Goal: Information Seeking & Learning: Learn about a topic

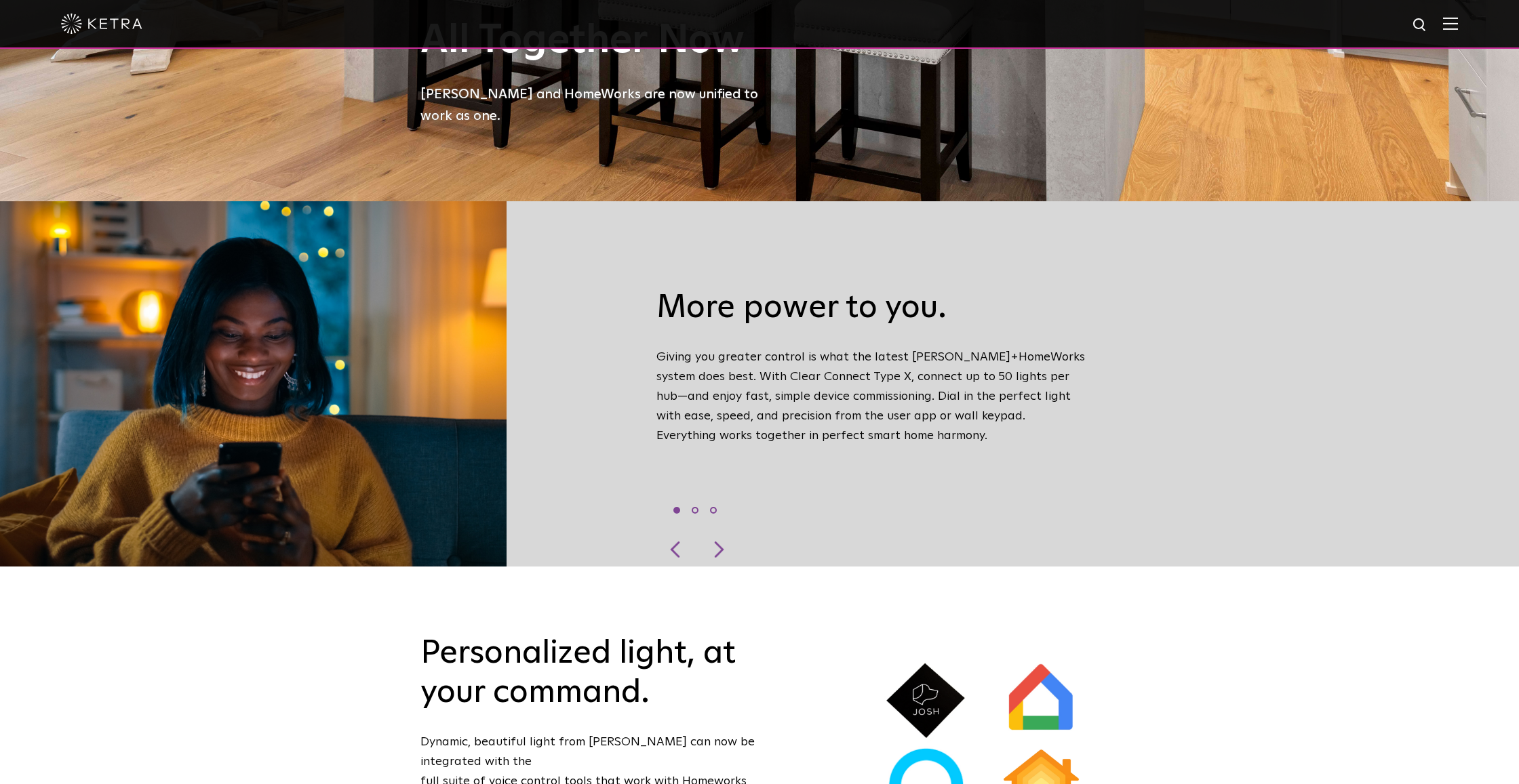
scroll to position [583, 0]
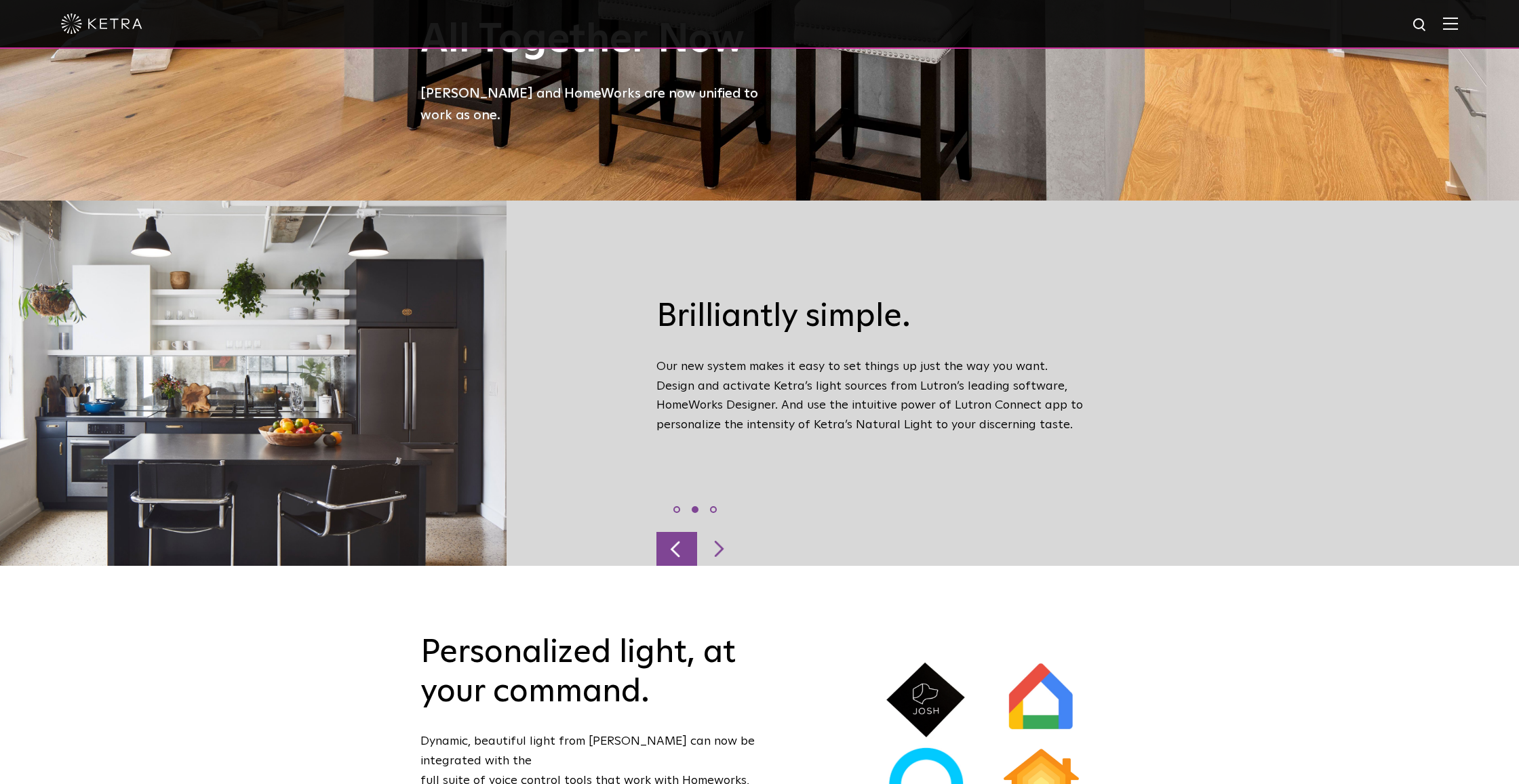
click at [669, 532] on div at bounding box center [677, 549] width 41 height 34
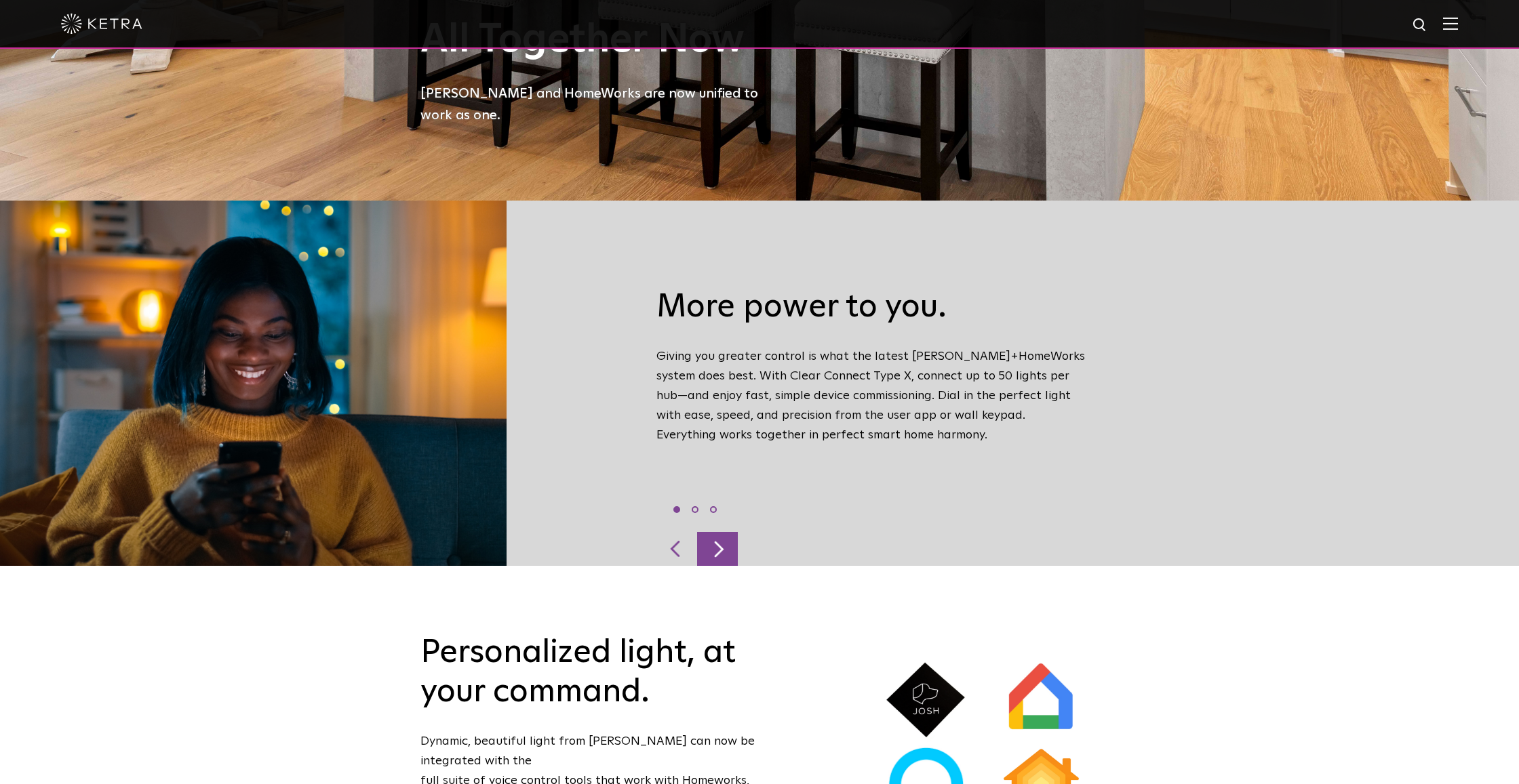
click at [721, 532] on div at bounding box center [717, 549] width 41 height 34
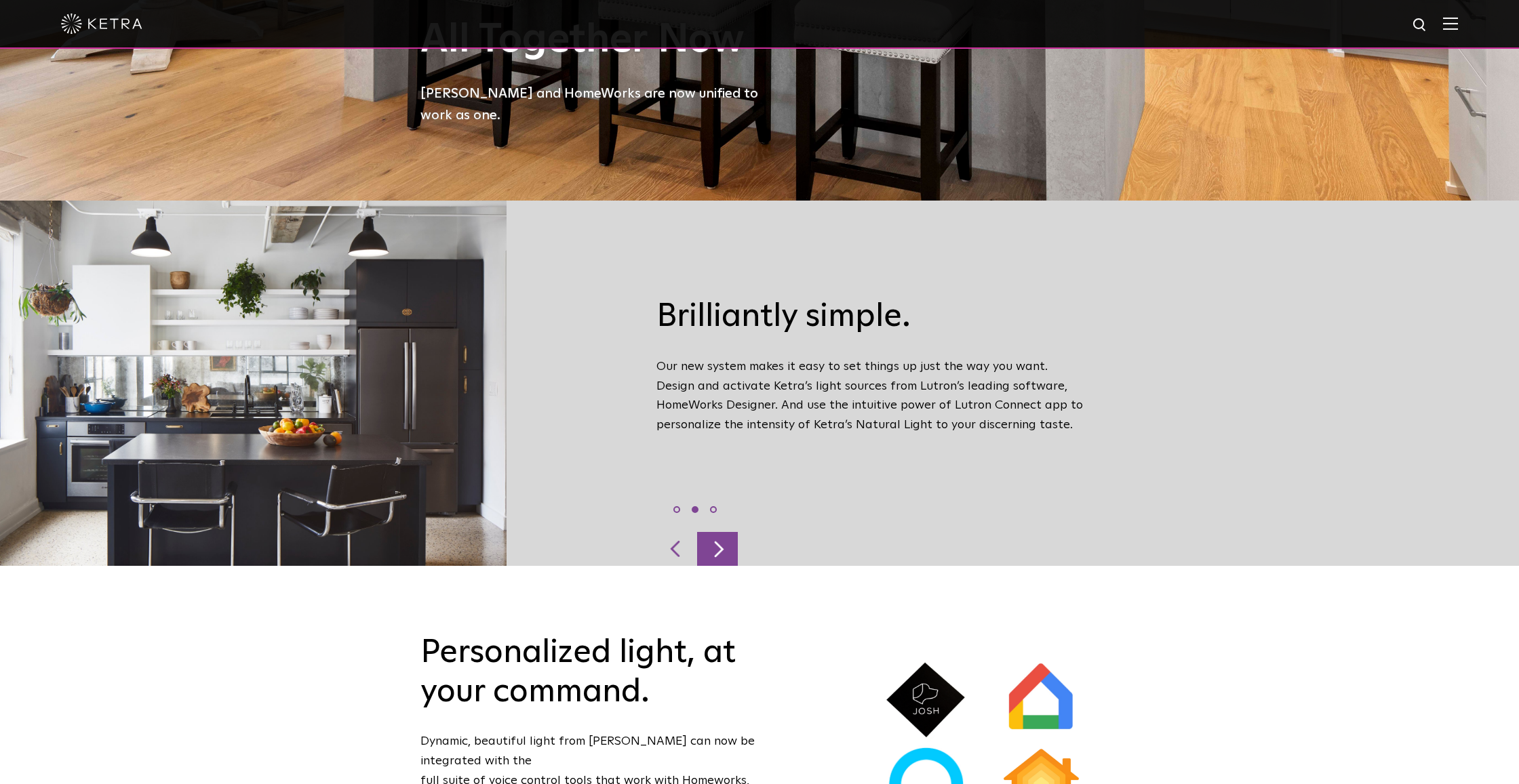
click at [721, 532] on div at bounding box center [717, 549] width 41 height 34
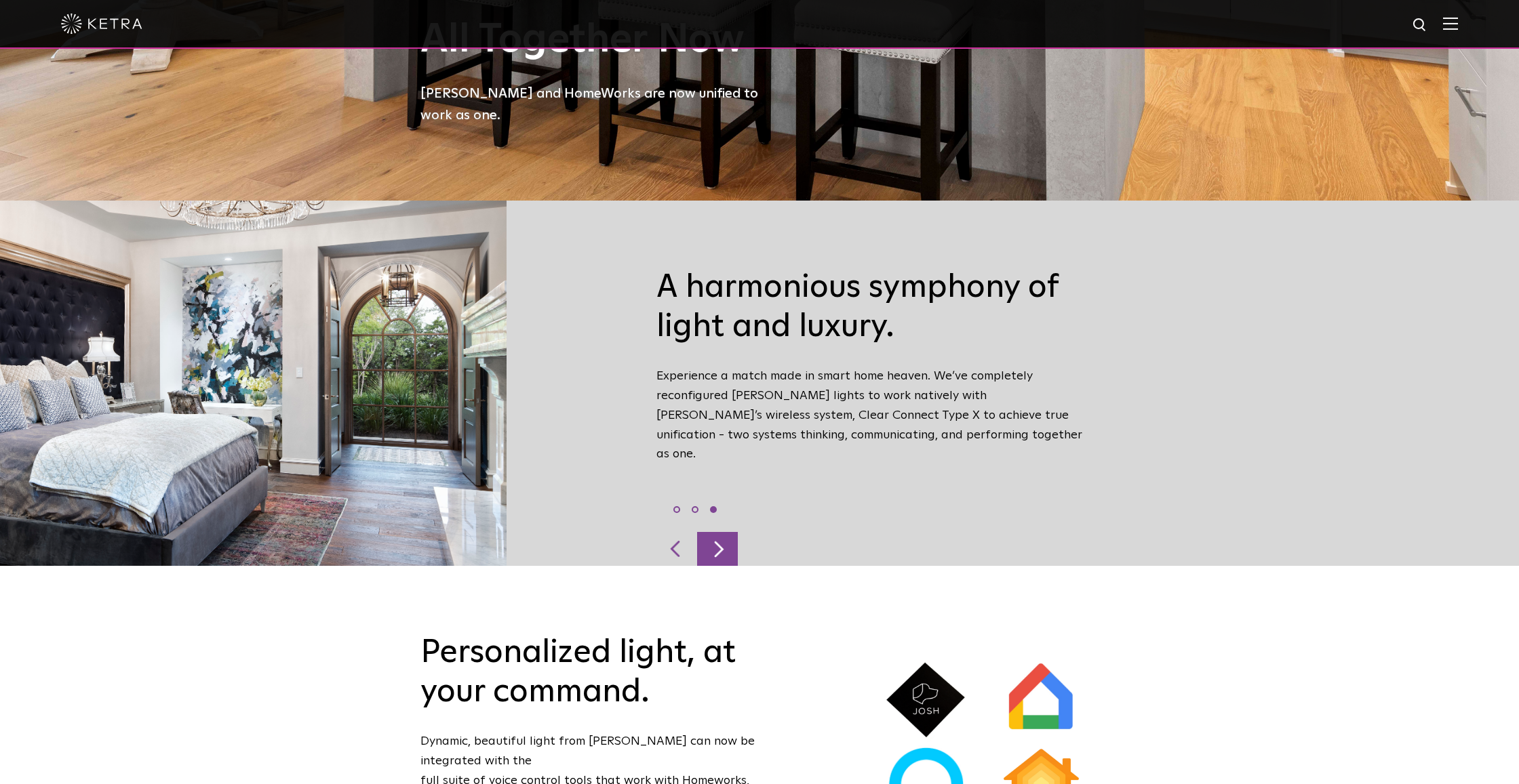
click at [721, 532] on div at bounding box center [717, 549] width 41 height 34
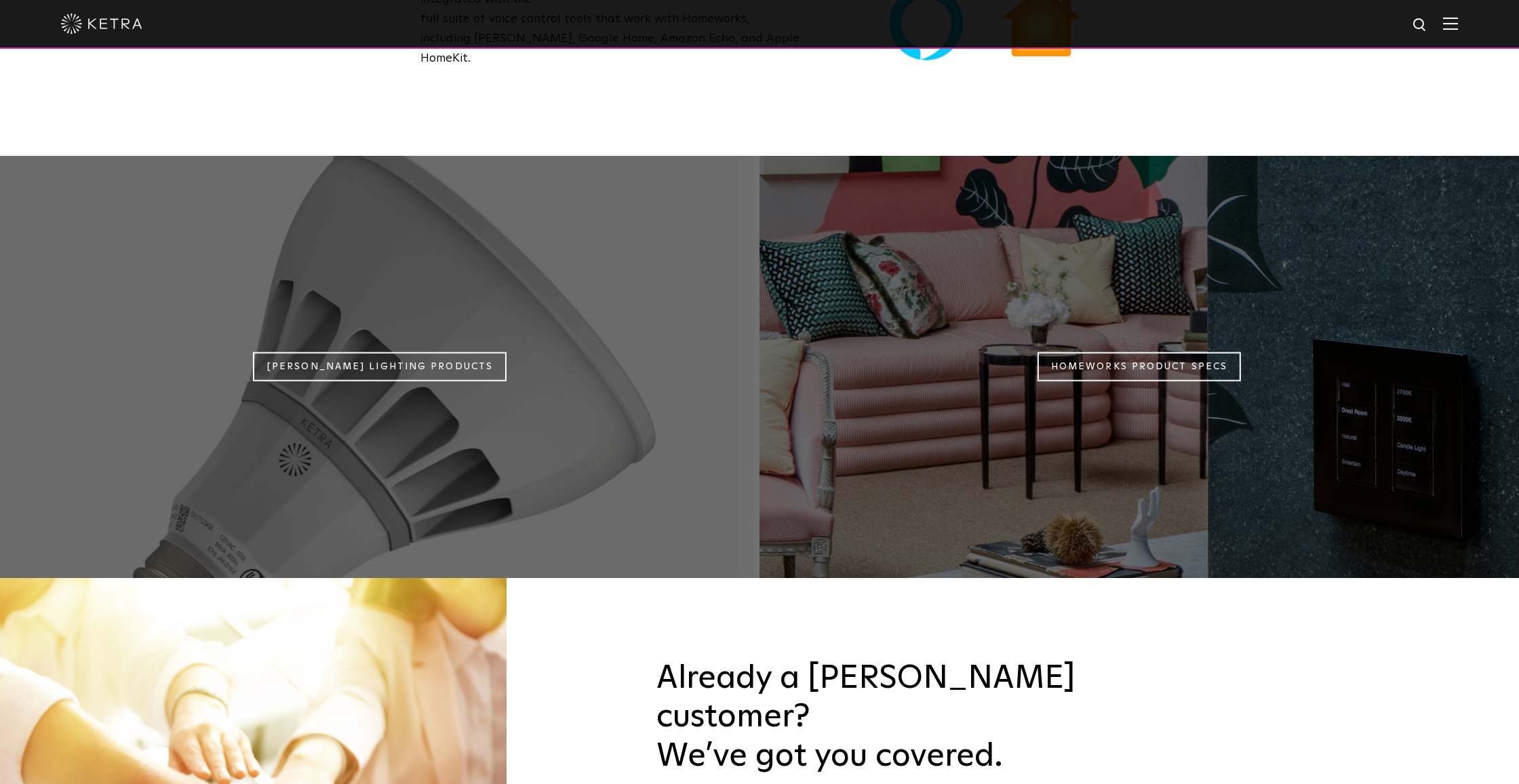
scroll to position [1353, 0]
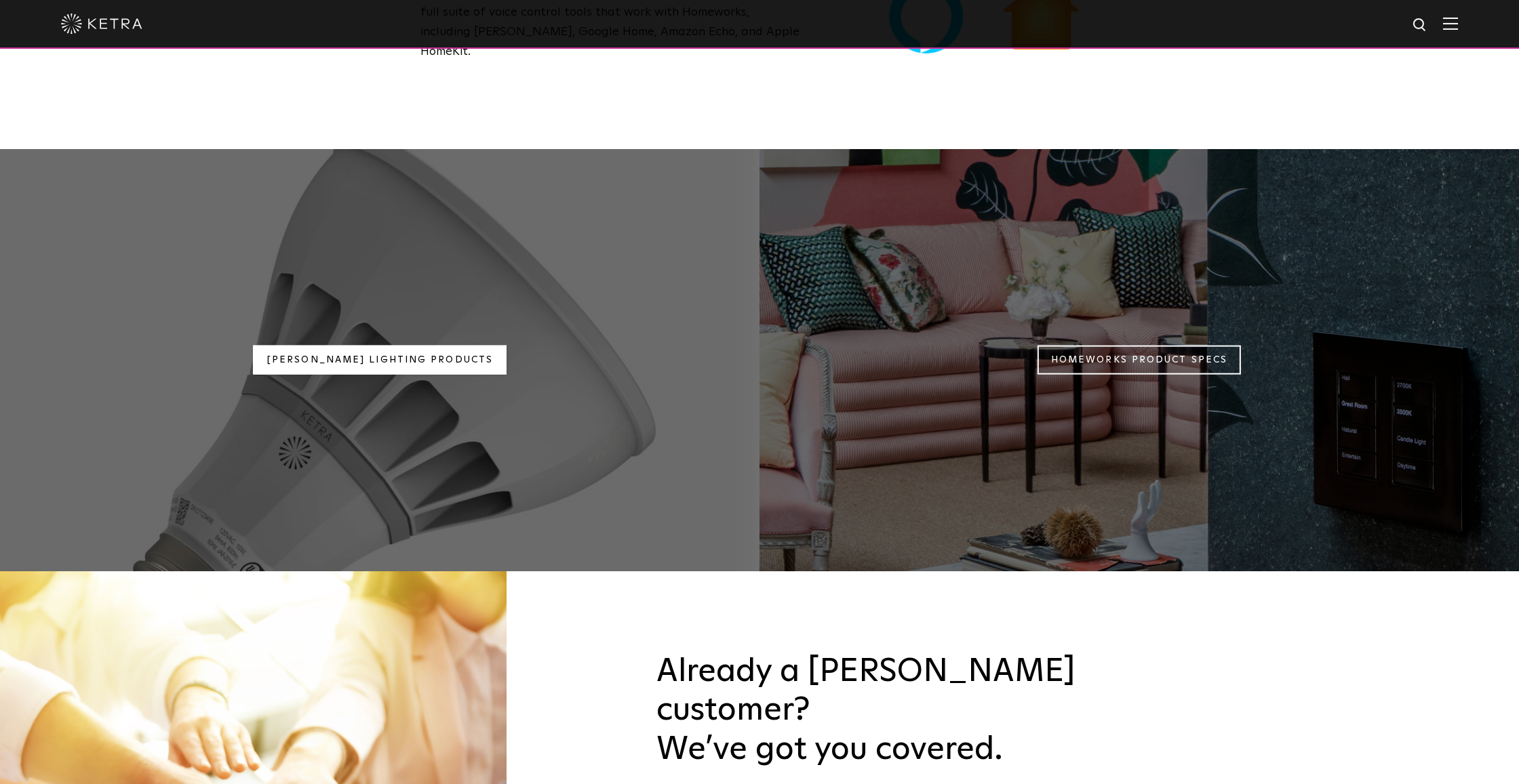
click at [336, 346] on link "Ketra Lighting Products" at bounding box center [380, 360] width 254 height 29
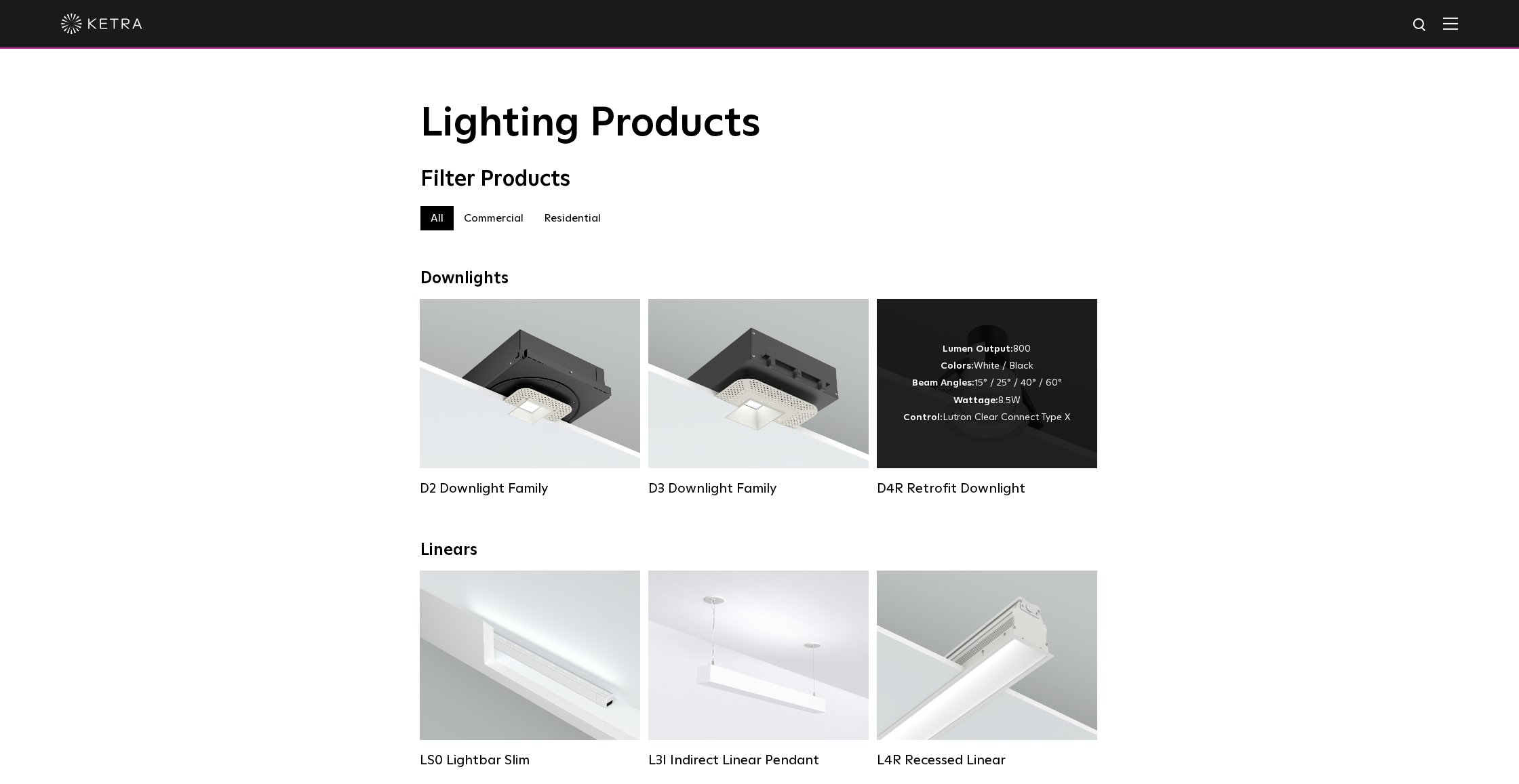
click at [942, 412] on div "Lumen Output: 800 Colors: White / Black Beam Angles: 15° / 25° / 40° / 60° Watt…" at bounding box center [987, 383] width 167 height 85
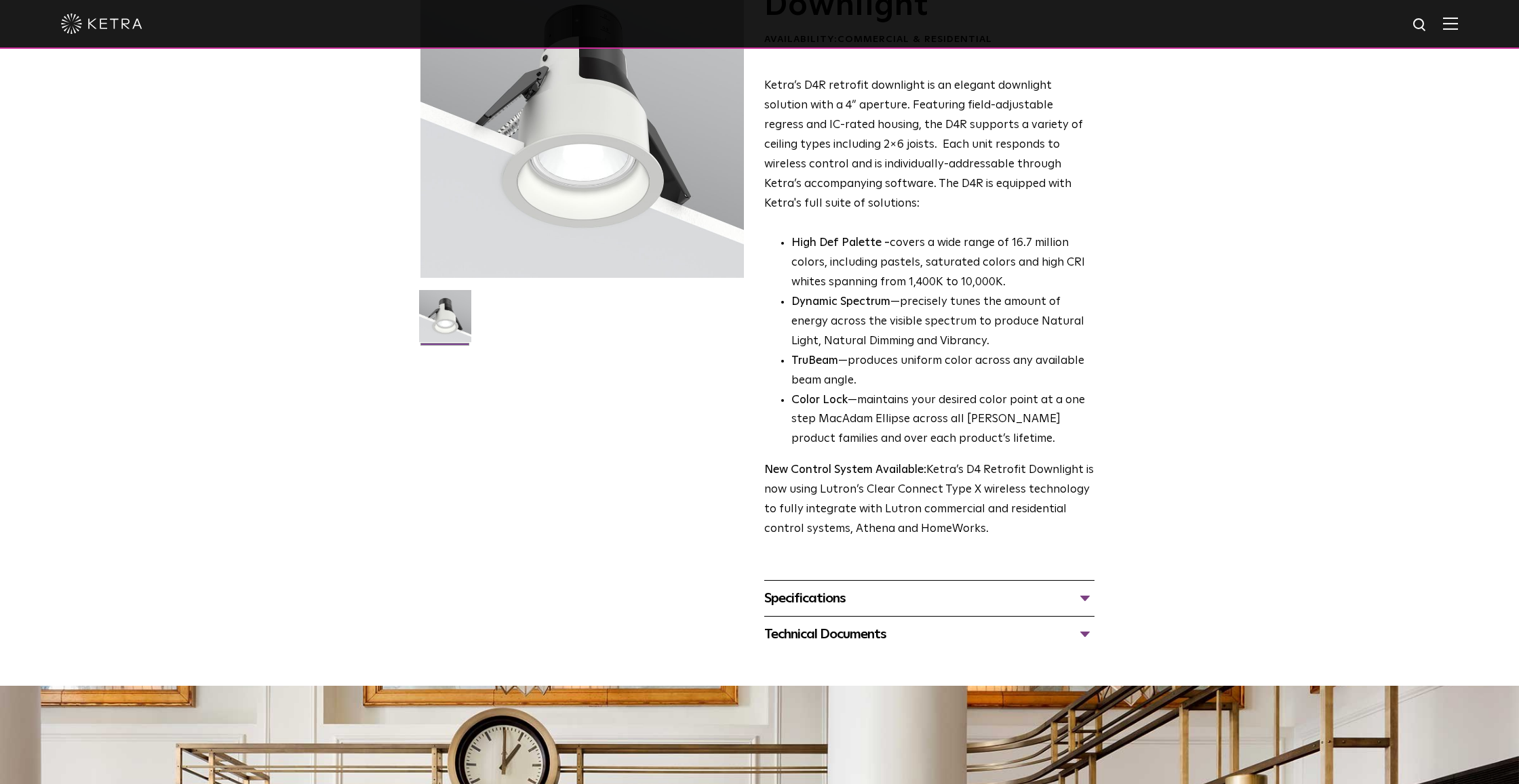
scroll to position [146, 0]
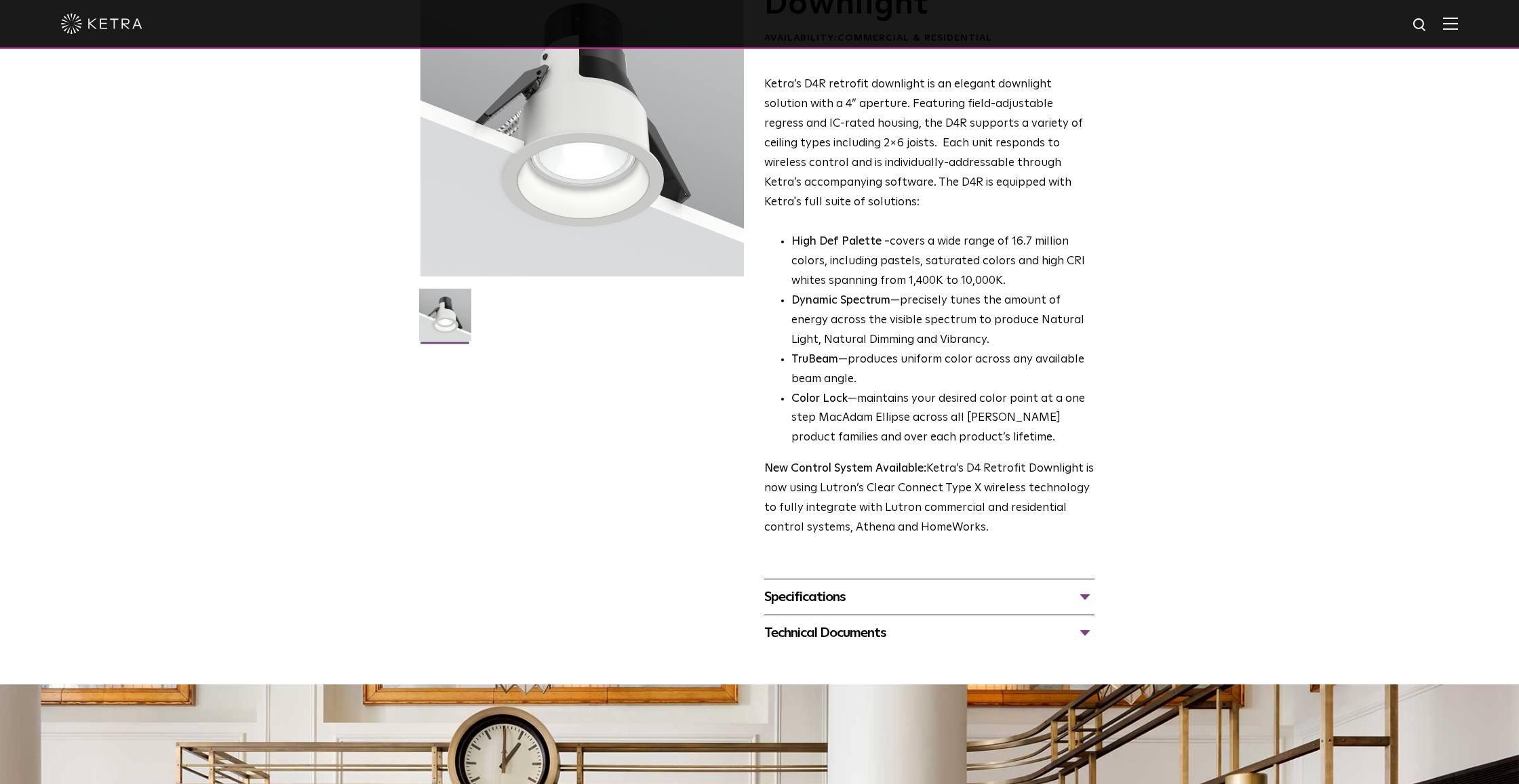
click at [891, 590] on div "Specifications" at bounding box center [929, 598] width 330 height 22
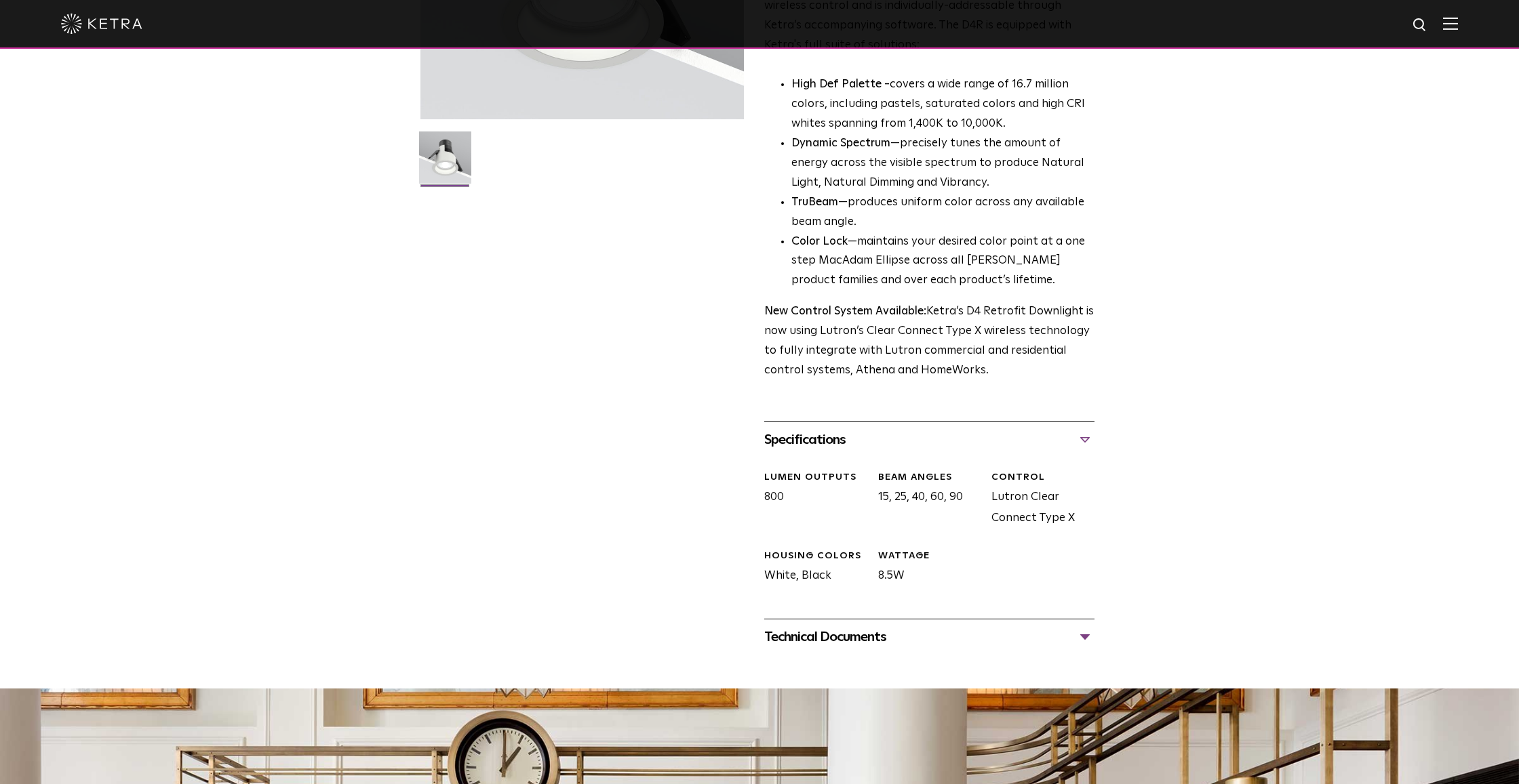
scroll to position [395, 0]
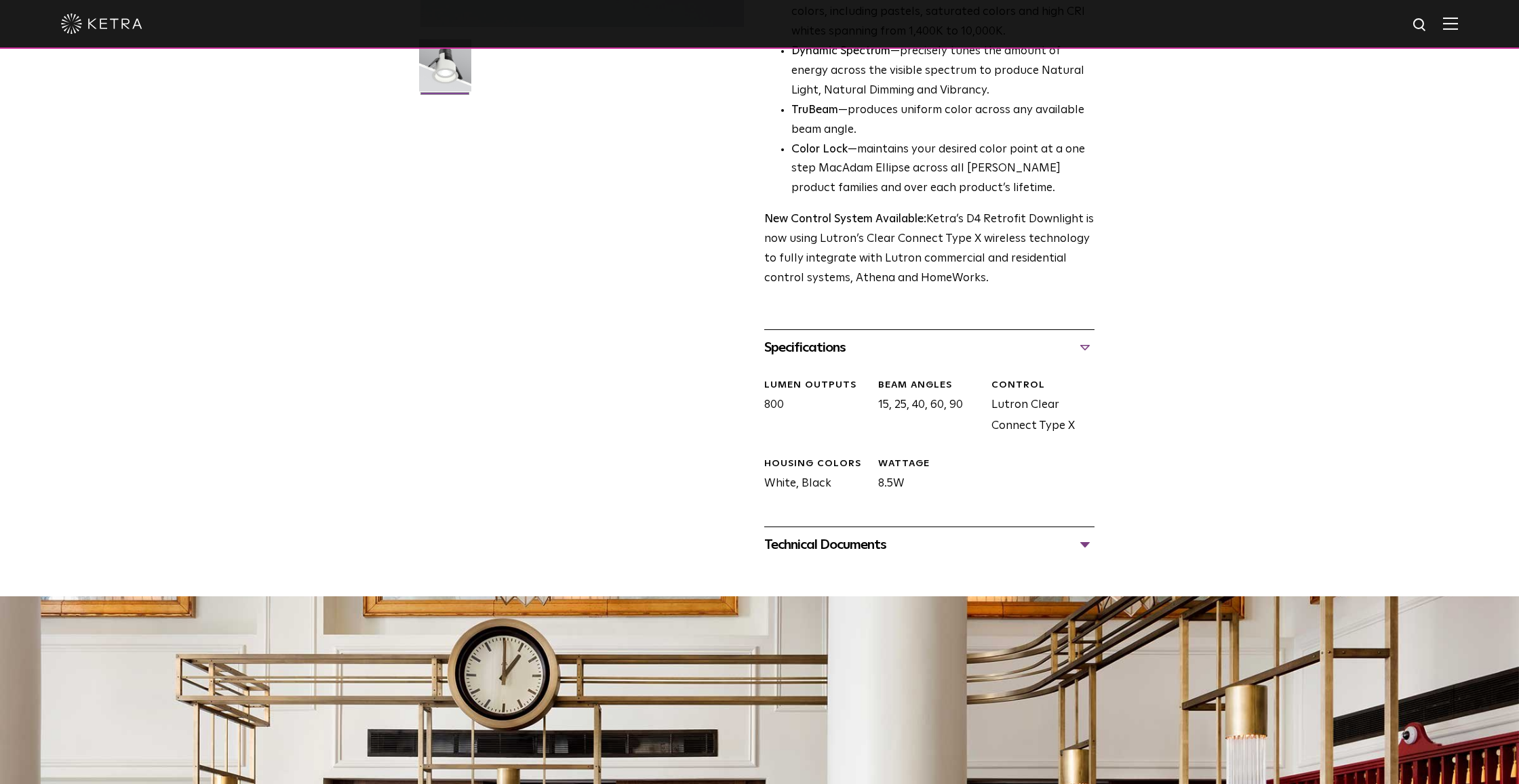
click at [874, 535] on div "Technical Documents" at bounding box center [929, 545] width 330 height 22
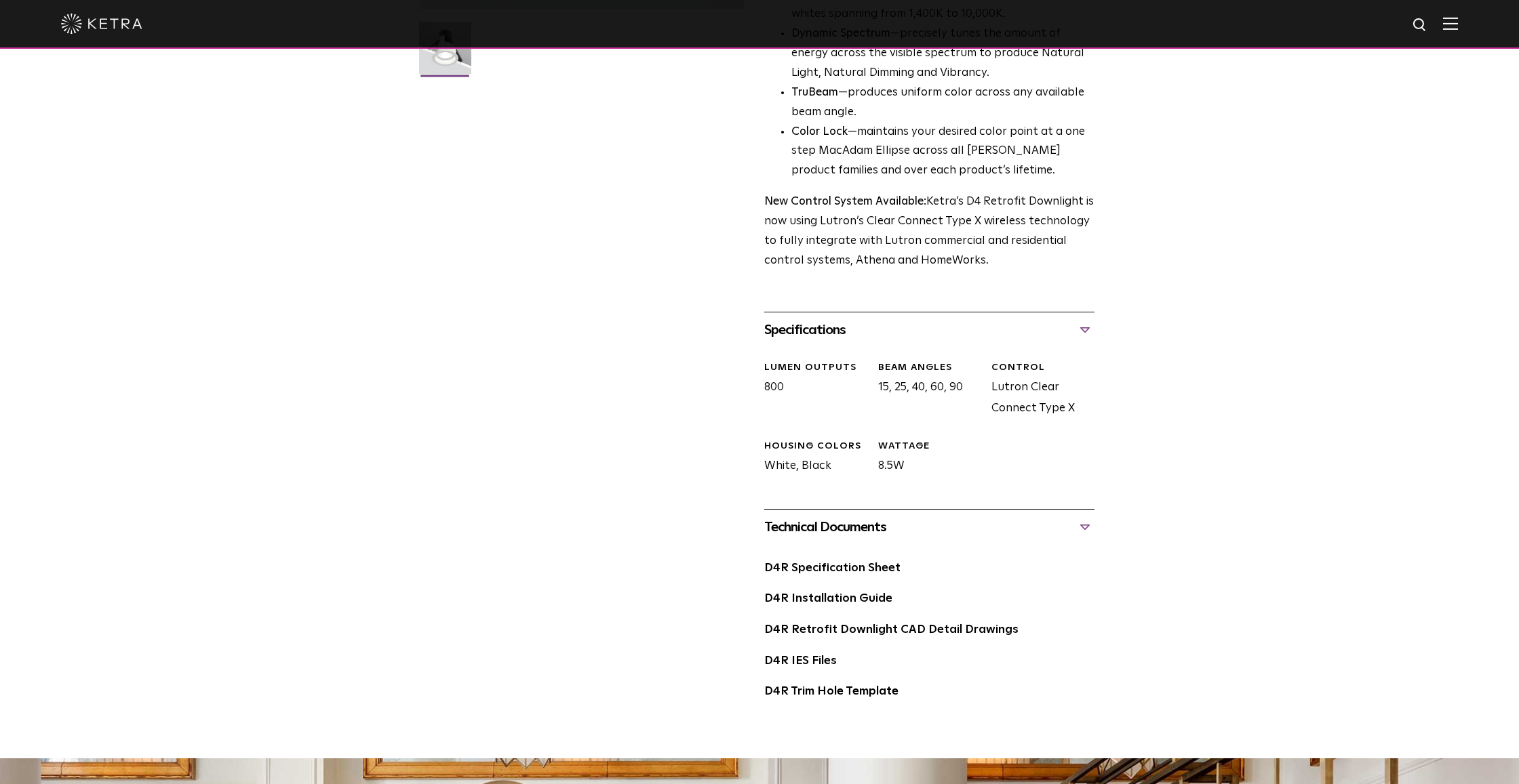
scroll to position [414, 0]
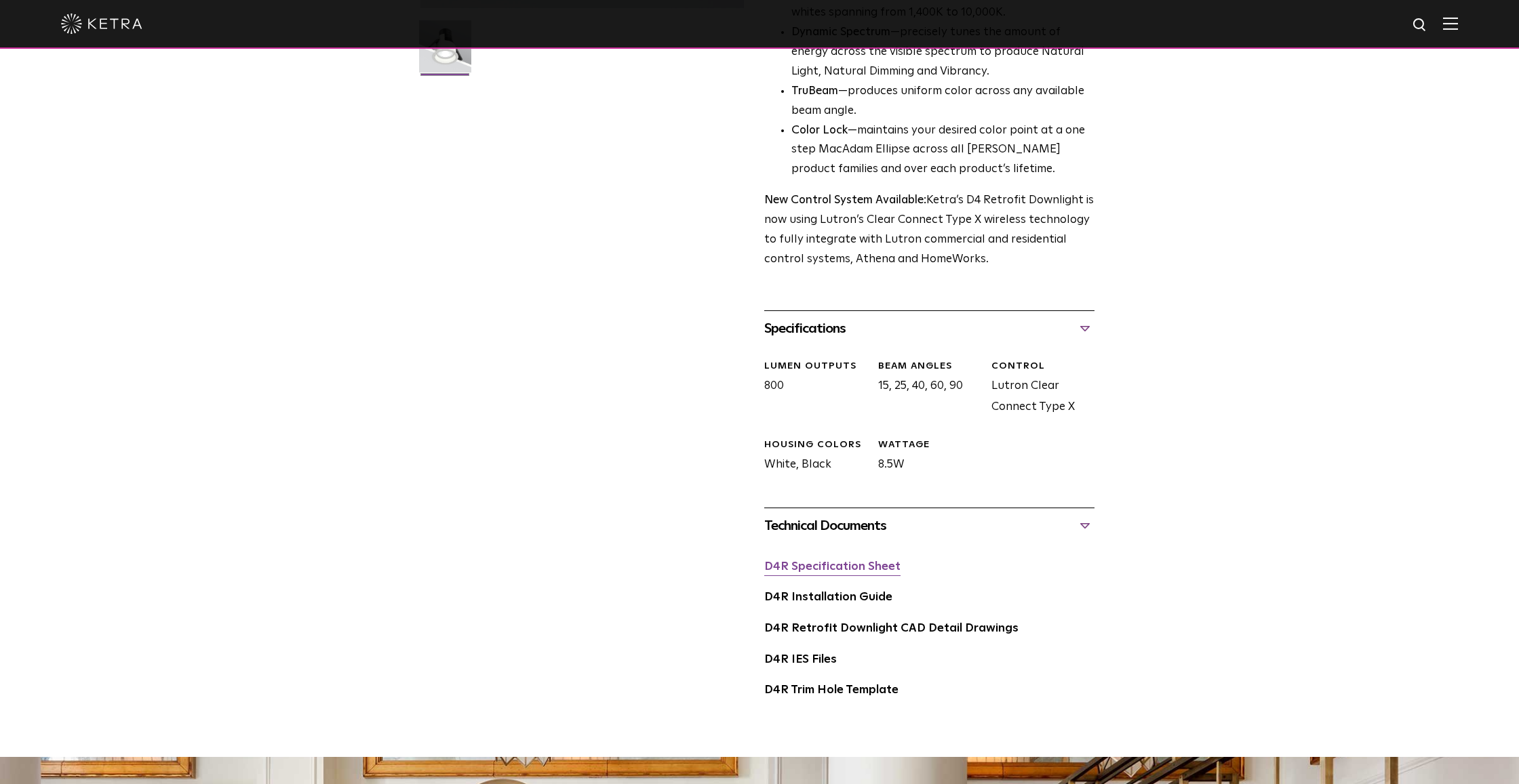
click at [823, 561] on link "D4R Specification Sheet" at bounding box center [832, 567] width 136 height 12
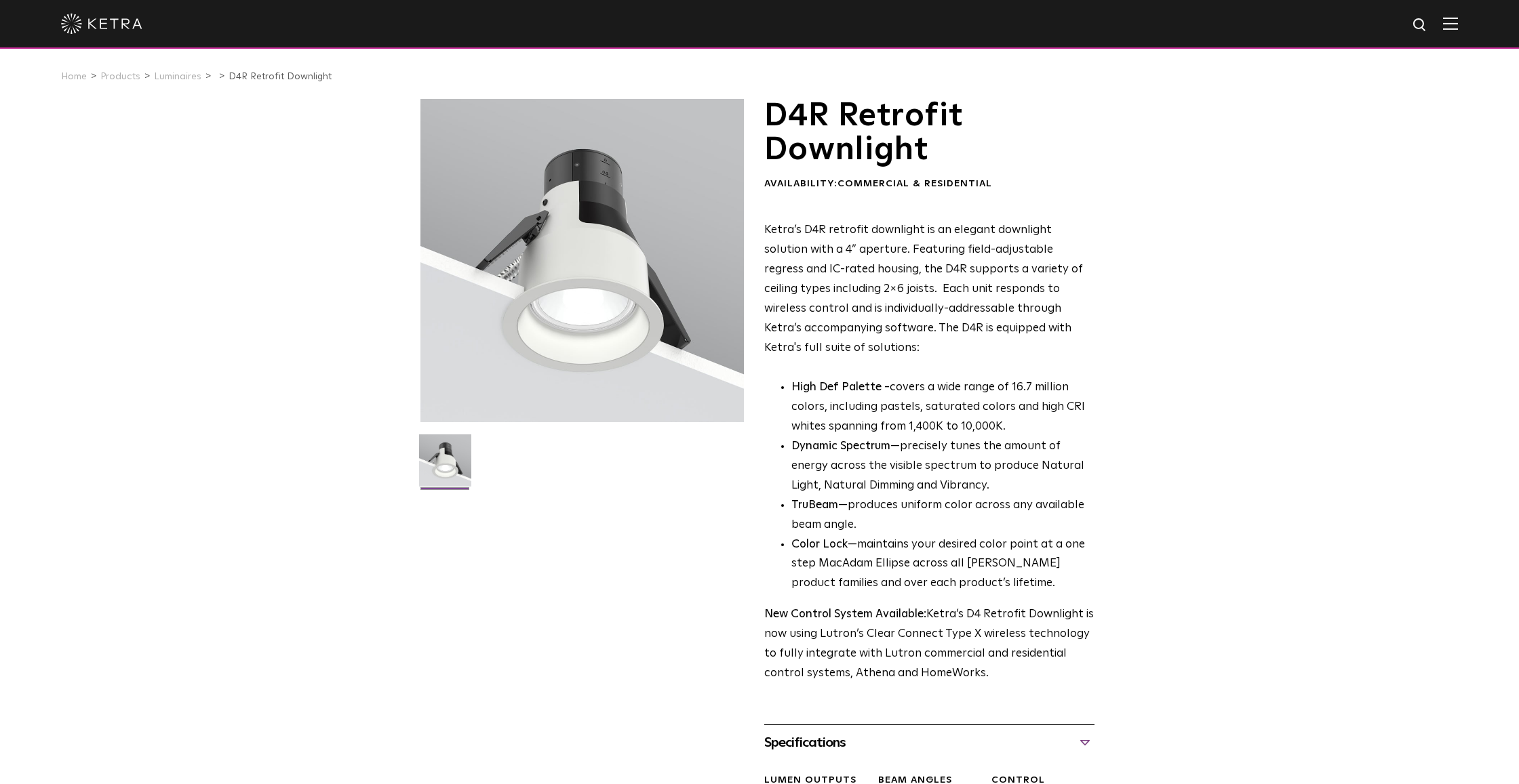
scroll to position [0, 0]
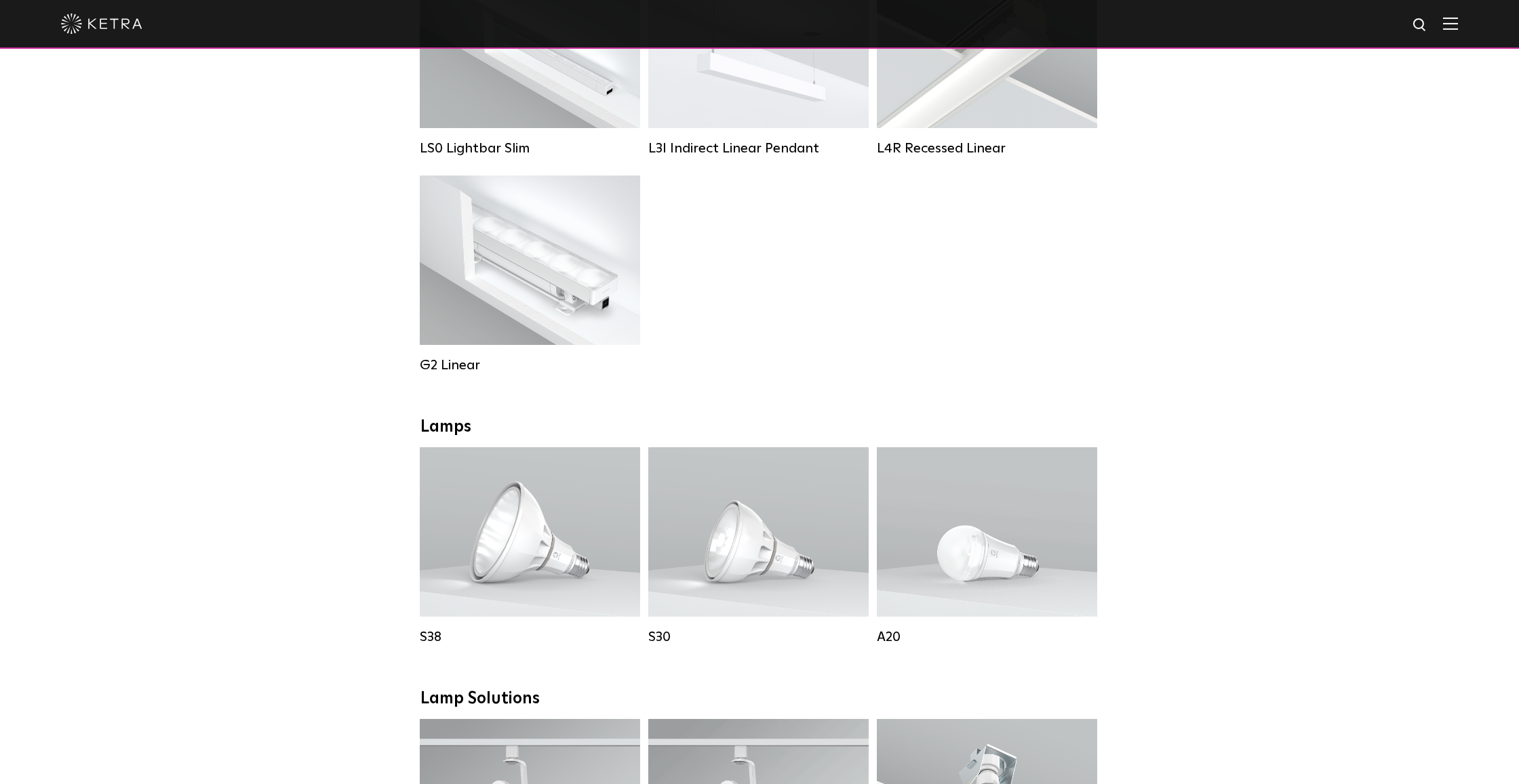
scroll to position [614, 0]
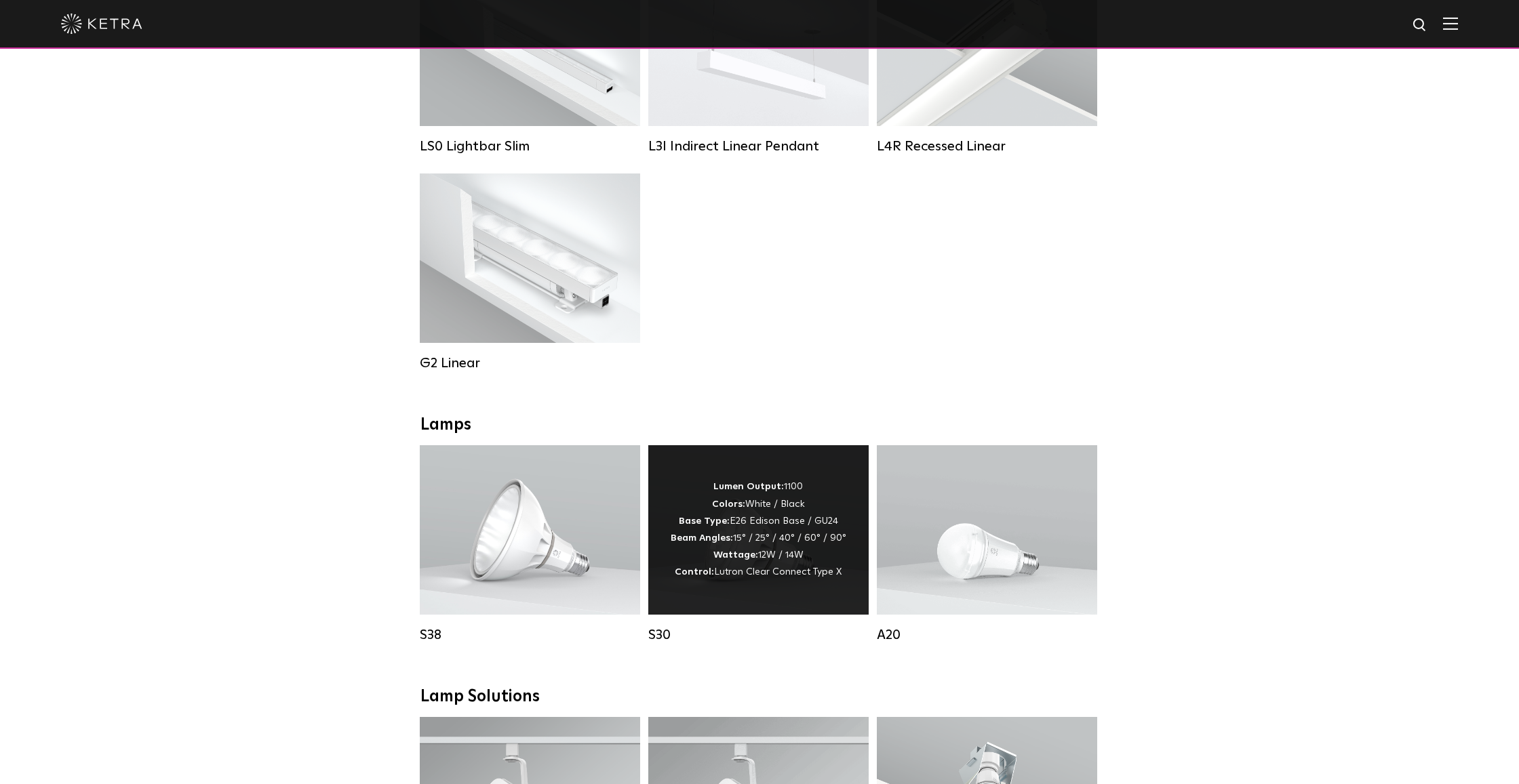
click at [795, 573] on span "Lutron Clear Connect Type X" at bounding box center [778, 572] width 128 height 9
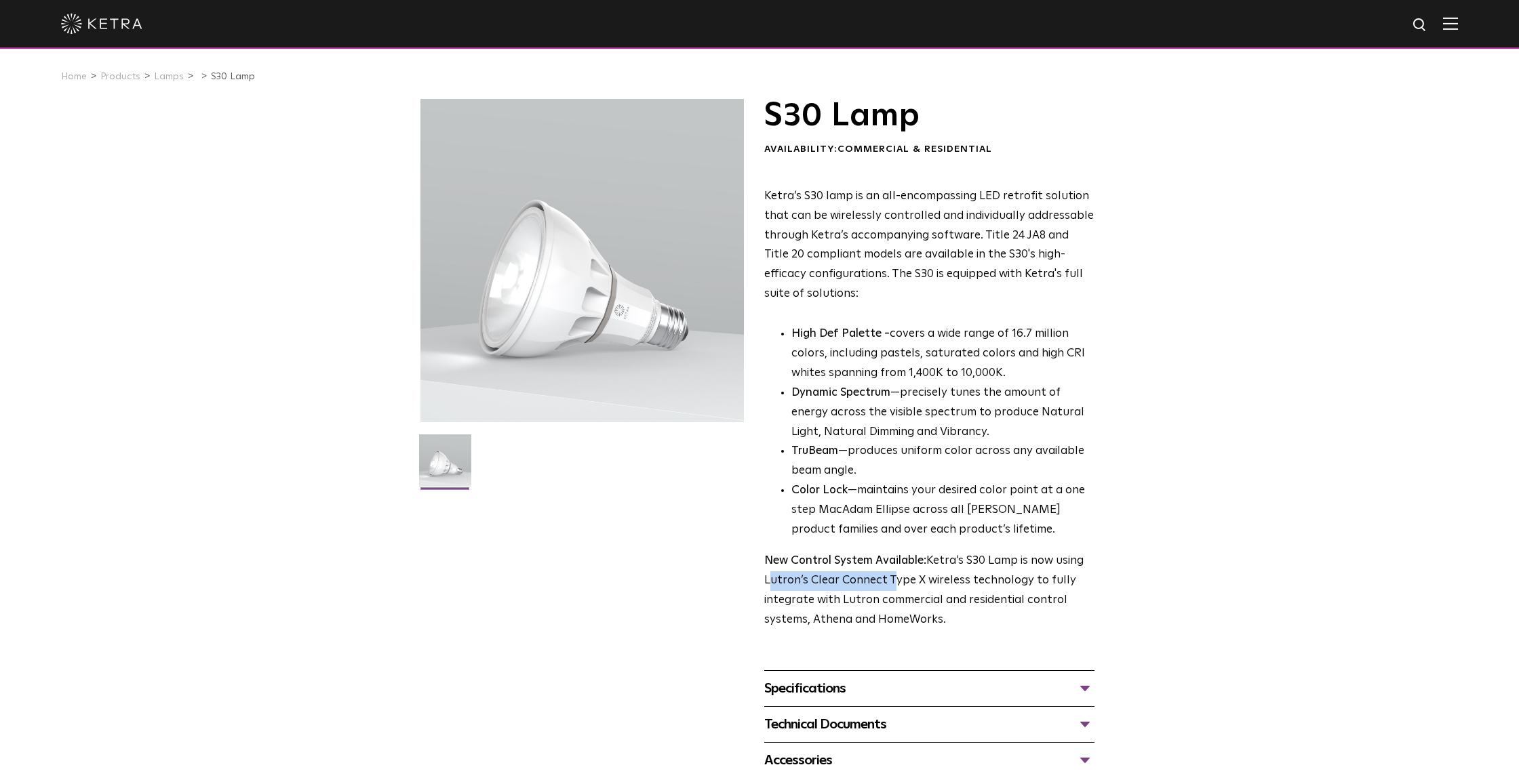
drag, startPoint x: 765, startPoint y: 571, endPoint x: 889, endPoint y: 572, distance: 124.0
click at [889, 572] on p "New Control System Available: Ketra’s S30 Lamp is now using Lutron’s Clear Conn…" at bounding box center [929, 591] width 330 height 79
copy p "Lutron’s Clear Connect"
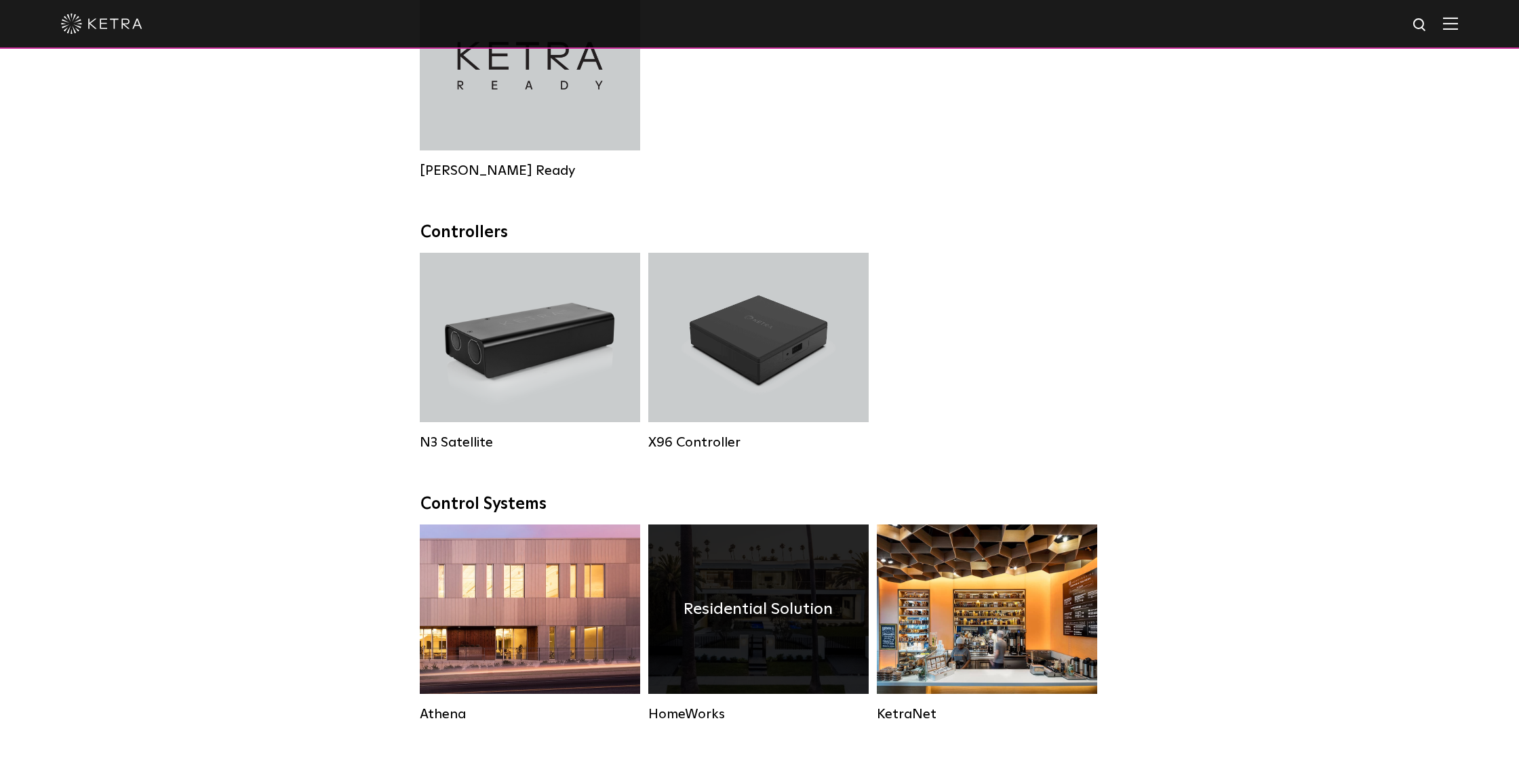
scroll to position [1556, 0]
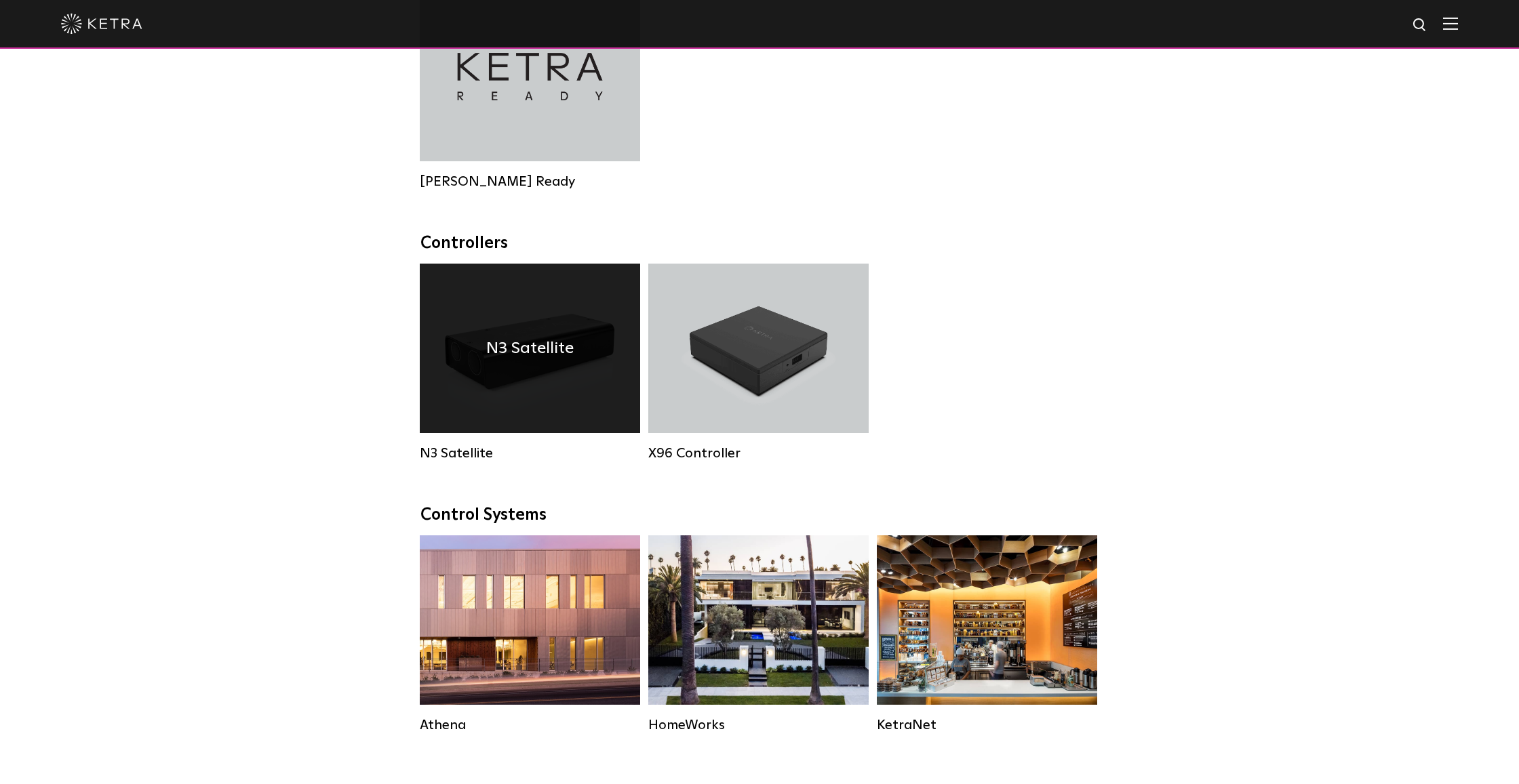
click at [527, 322] on div "N3 Satellite" at bounding box center [530, 348] width 221 height 169
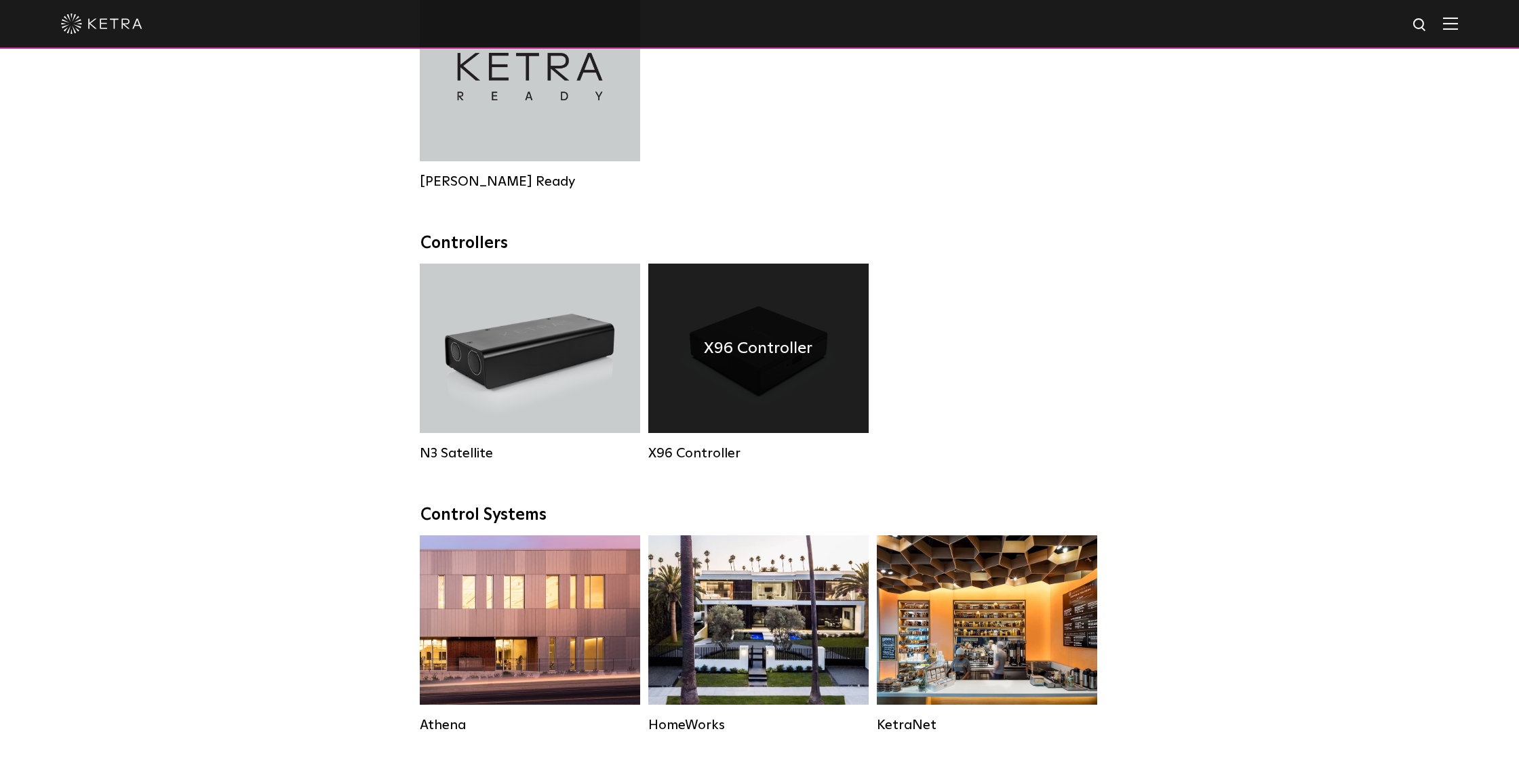
click at [750, 377] on div "X96 Controller" at bounding box center [759, 348] width 221 height 169
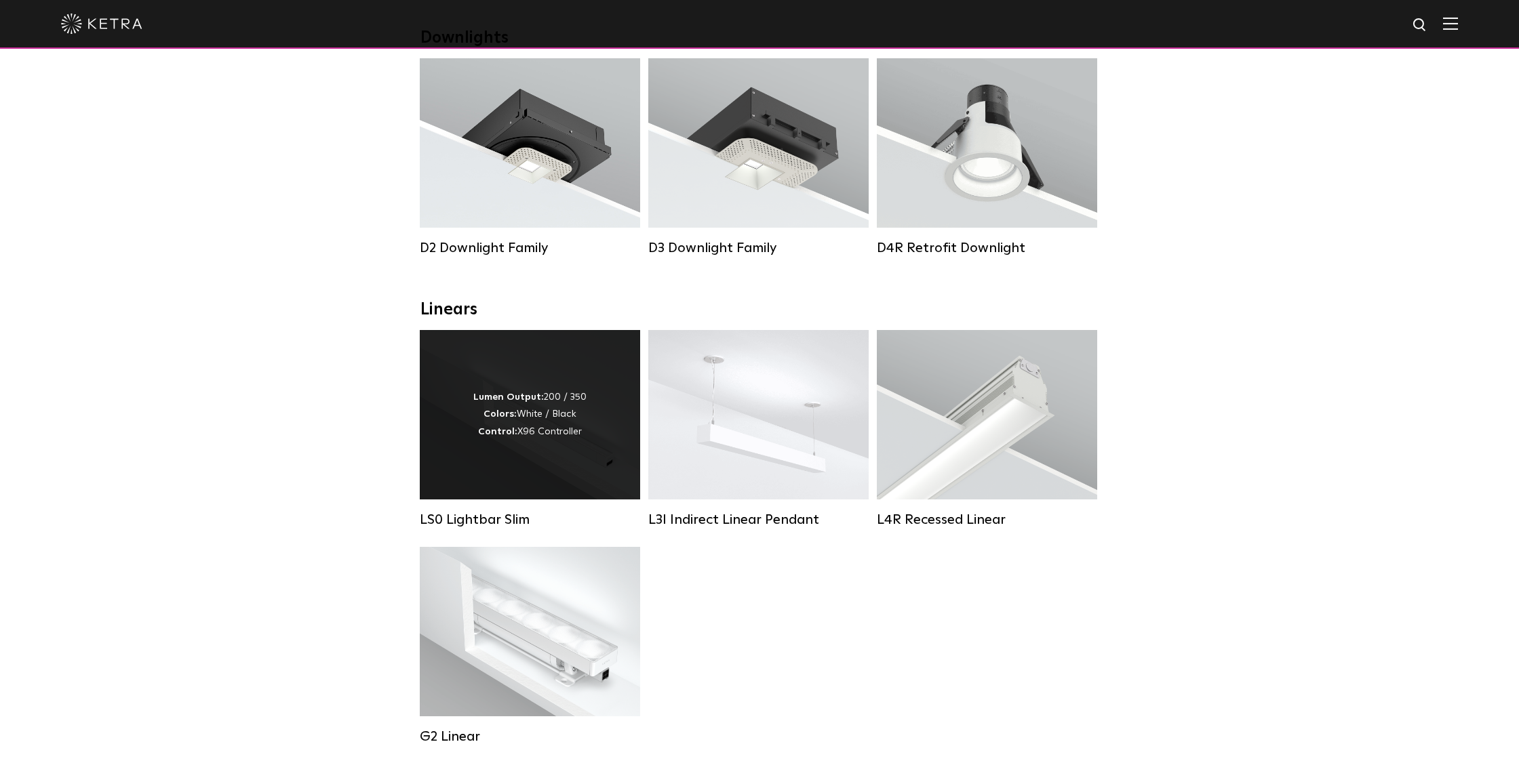
scroll to position [234, 0]
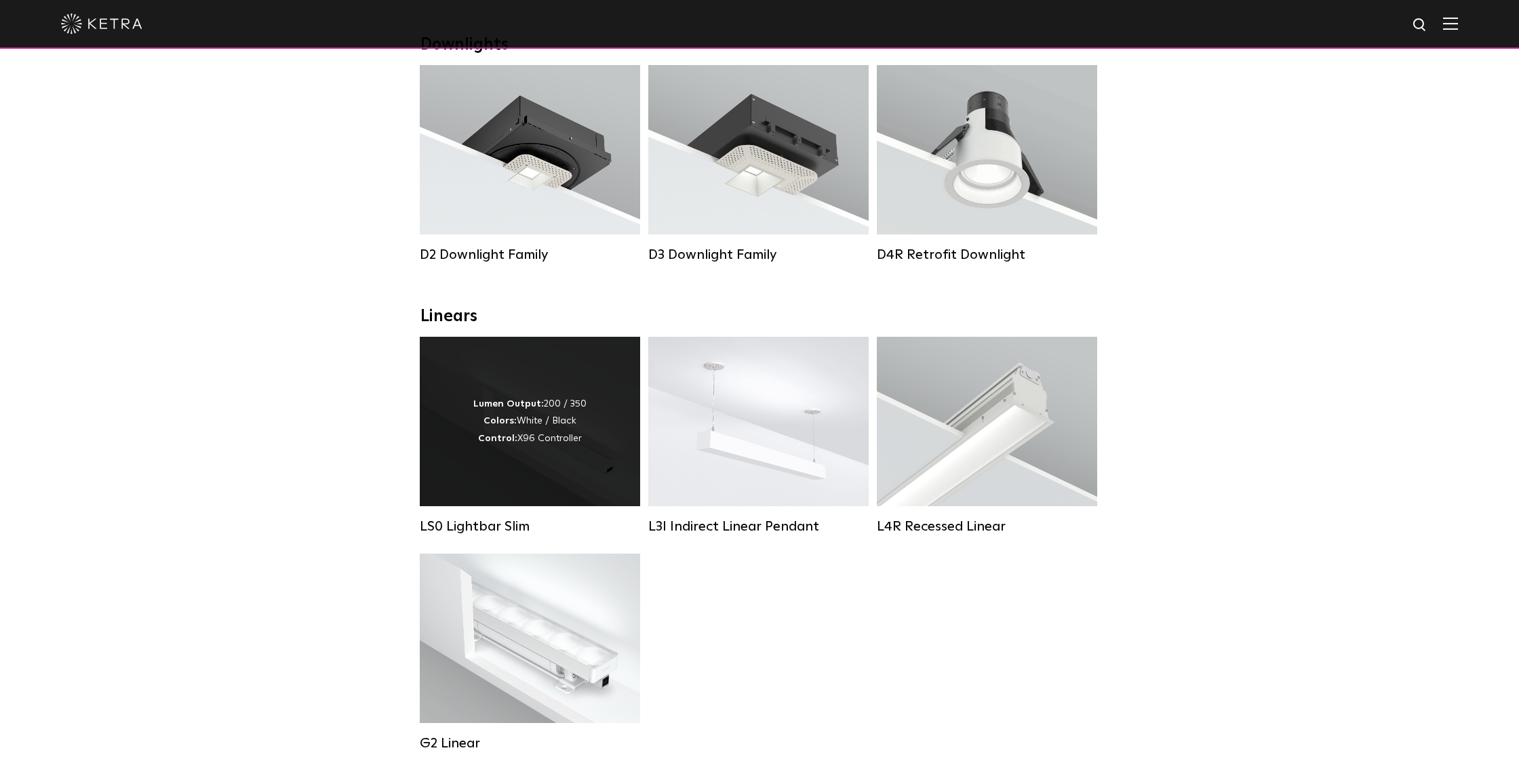
click at [500, 407] on strong "Lumen Output:" at bounding box center [508, 404] width 70 height 9
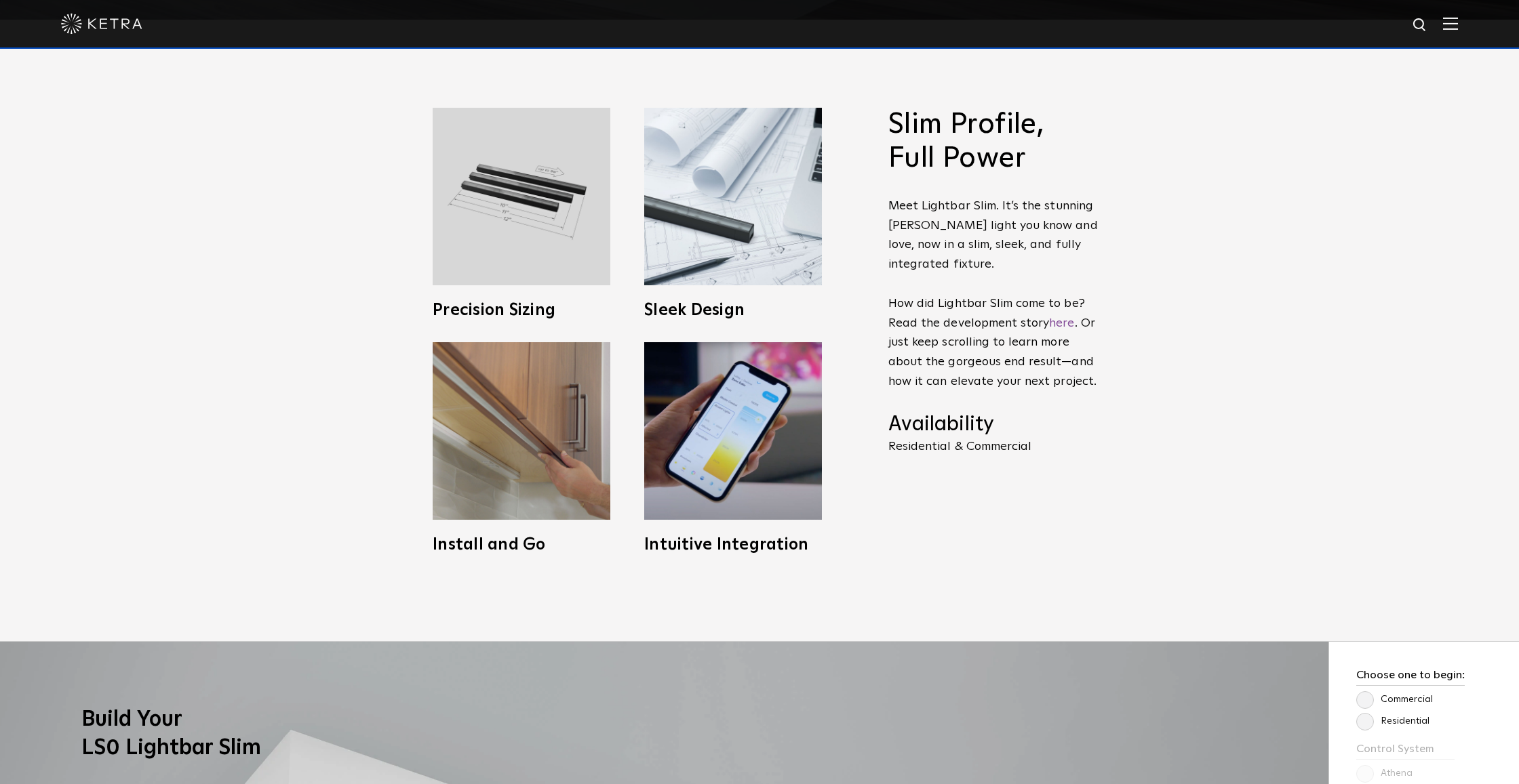
scroll to position [745, 0]
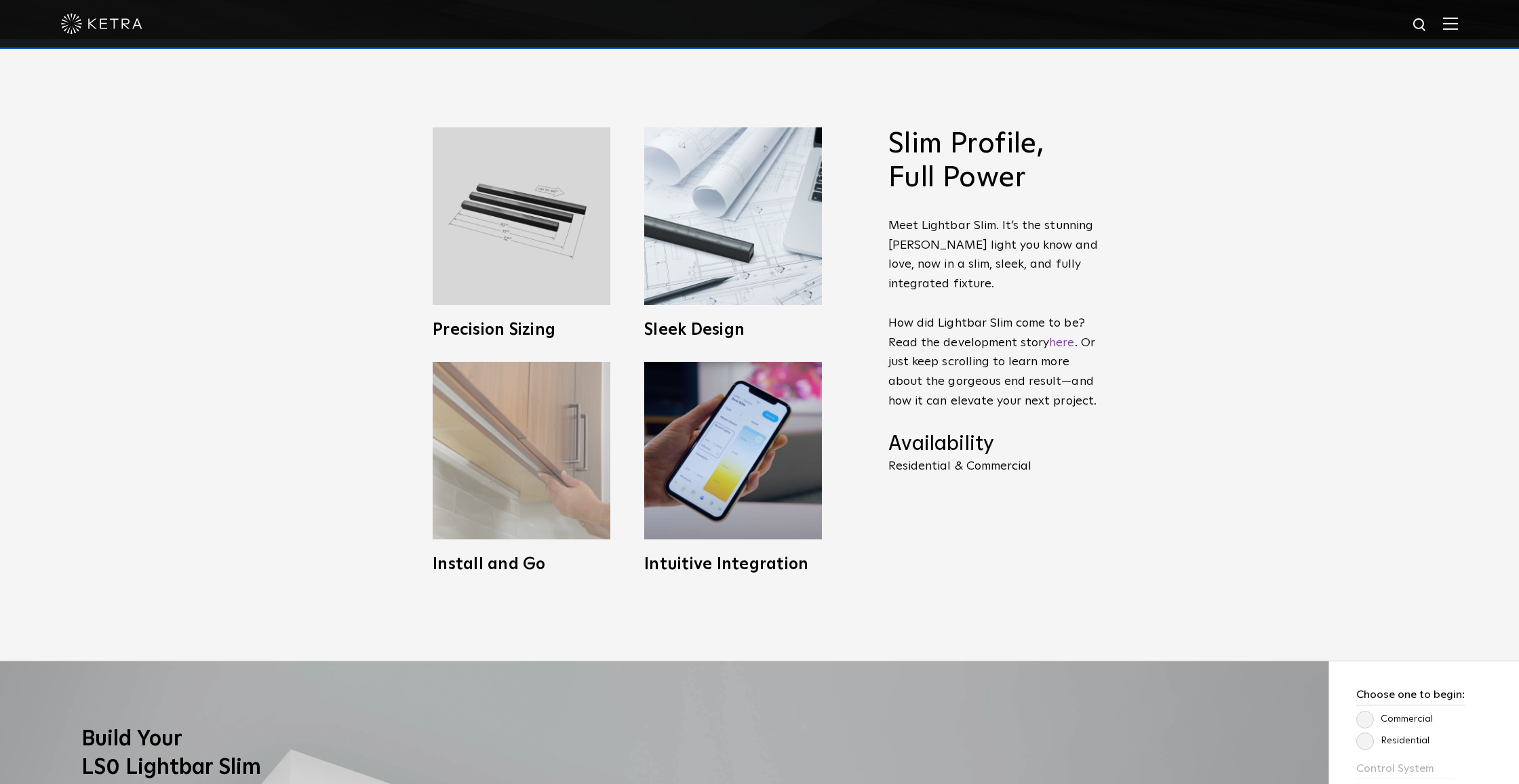
click at [527, 471] on img at bounding box center [522, 451] width 177 height 177
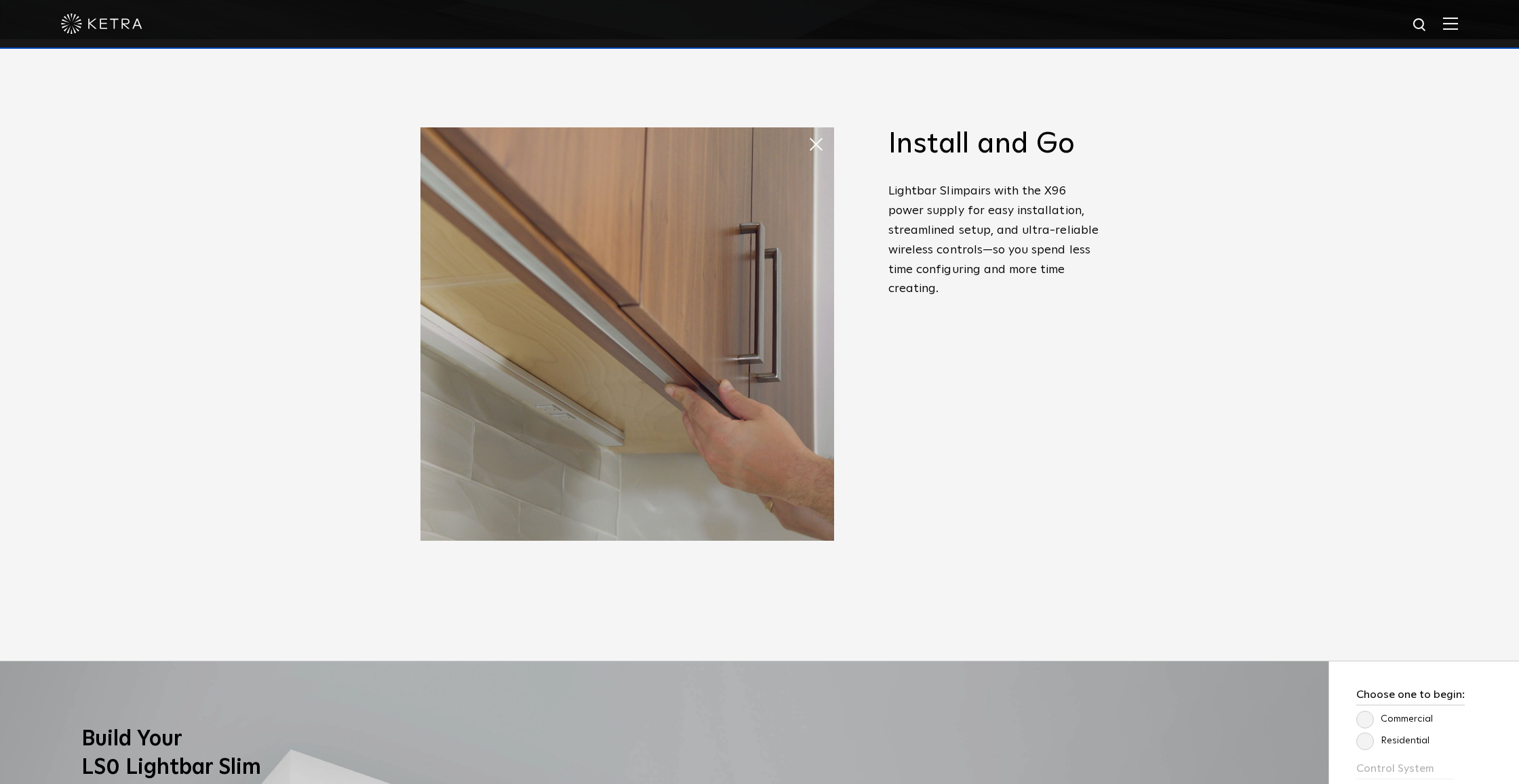
click at [808, 148] on span at bounding box center [821, 144] width 27 height 27
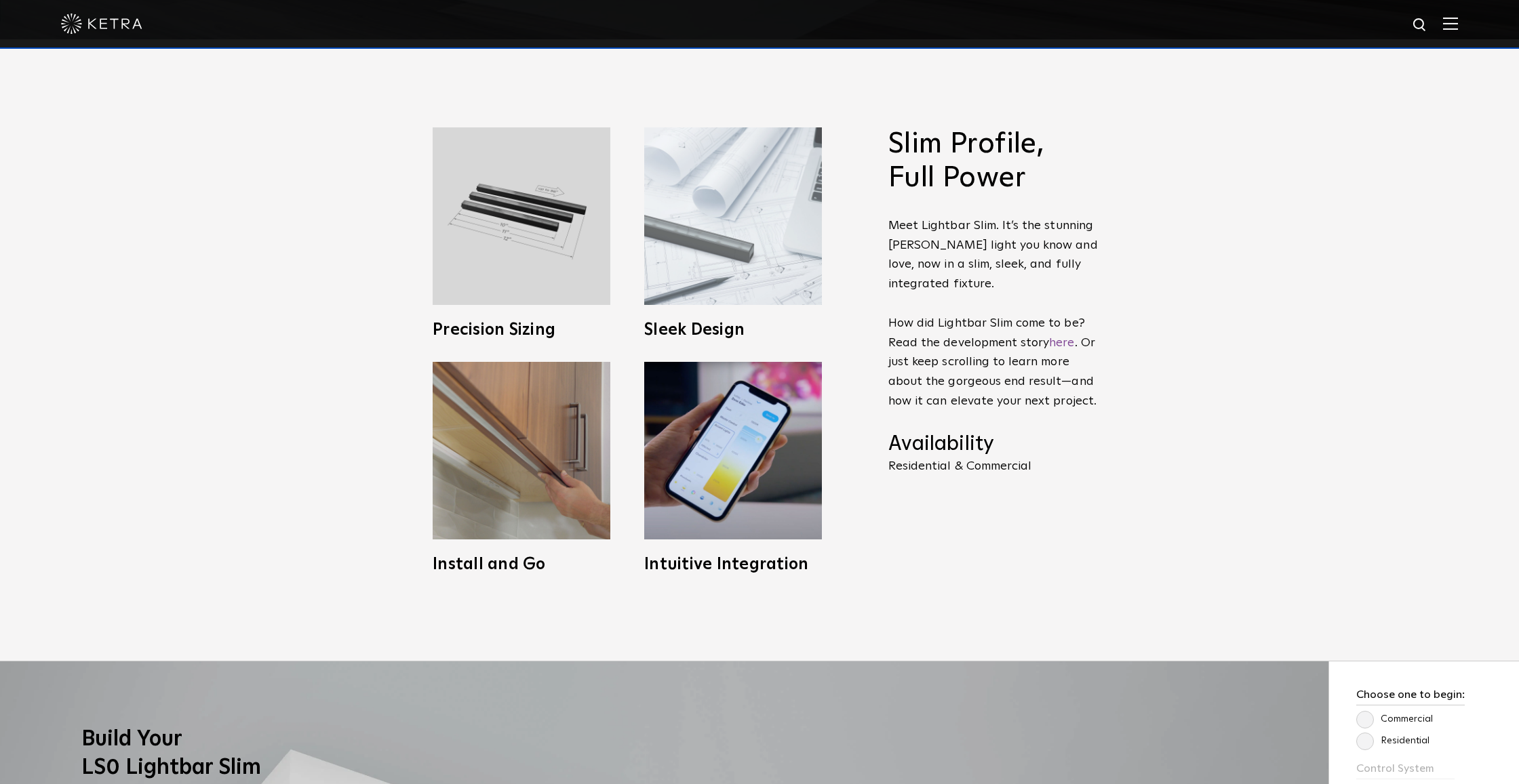
click at [687, 280] on img at bounding box center [733, 216] width 177 height 177
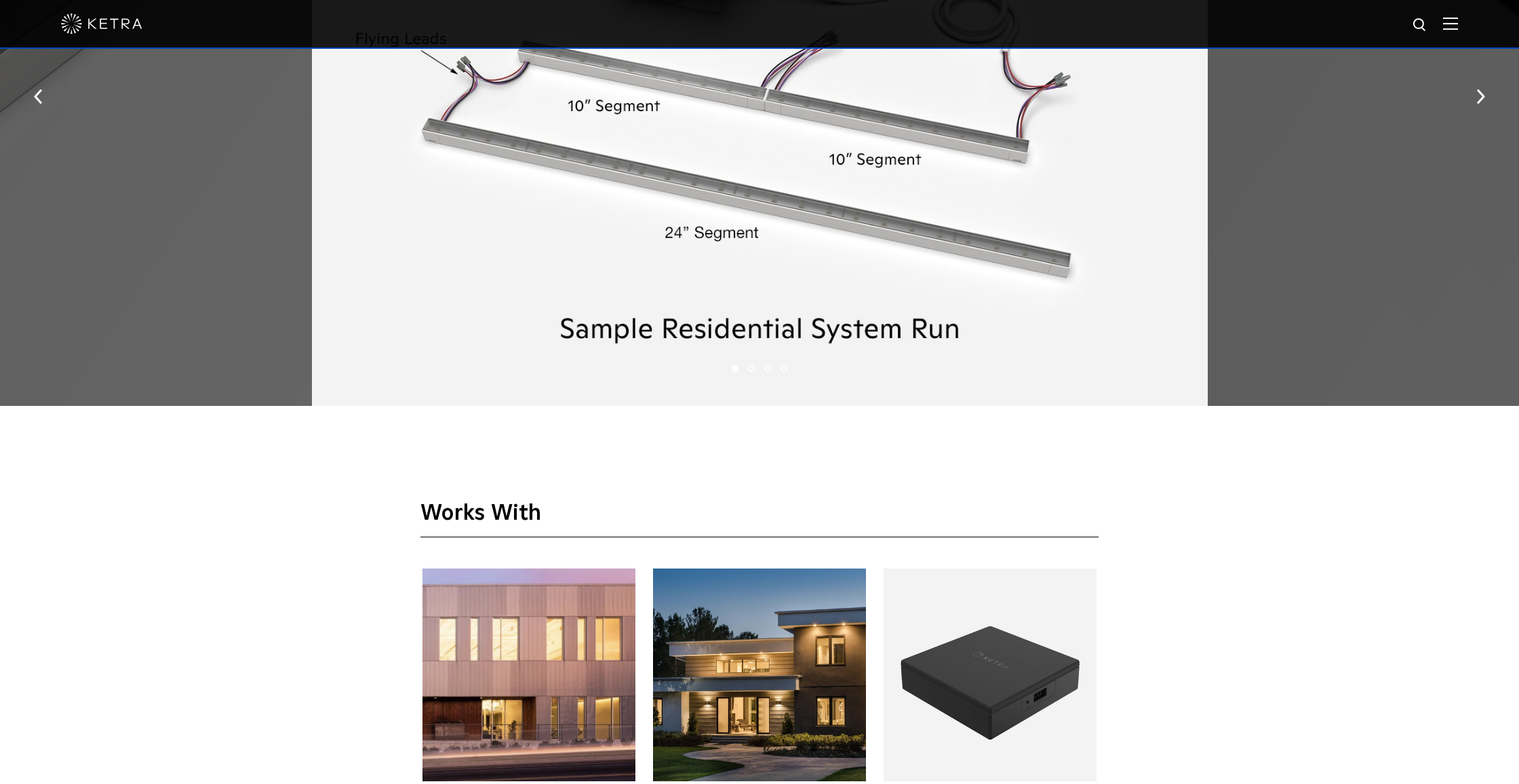
scroll to position [2401, 0]
